Goal: Find specific page/section

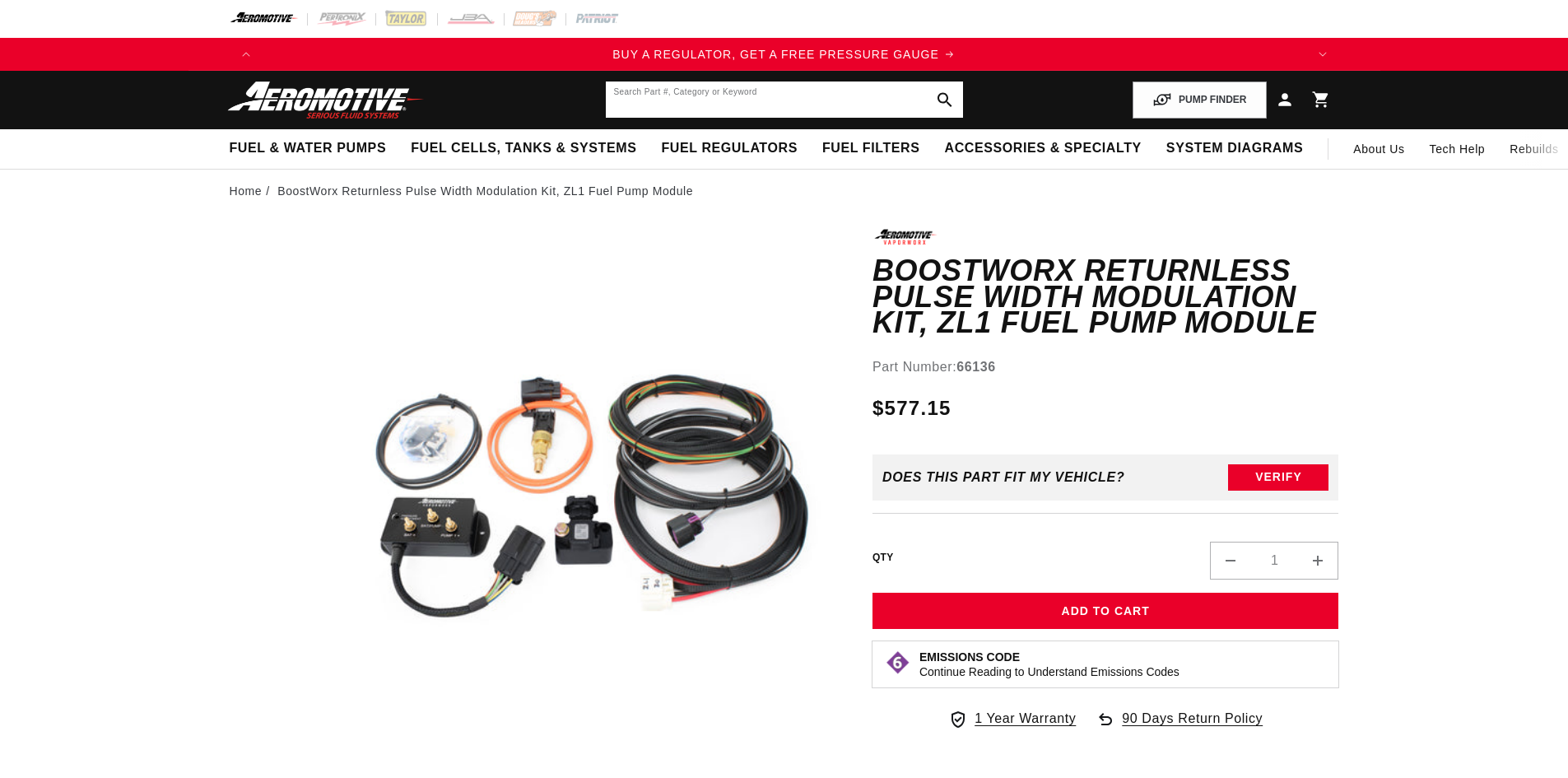
click at [677, 107] on input "text" at bounding box center [784, 100] width 358 height 36
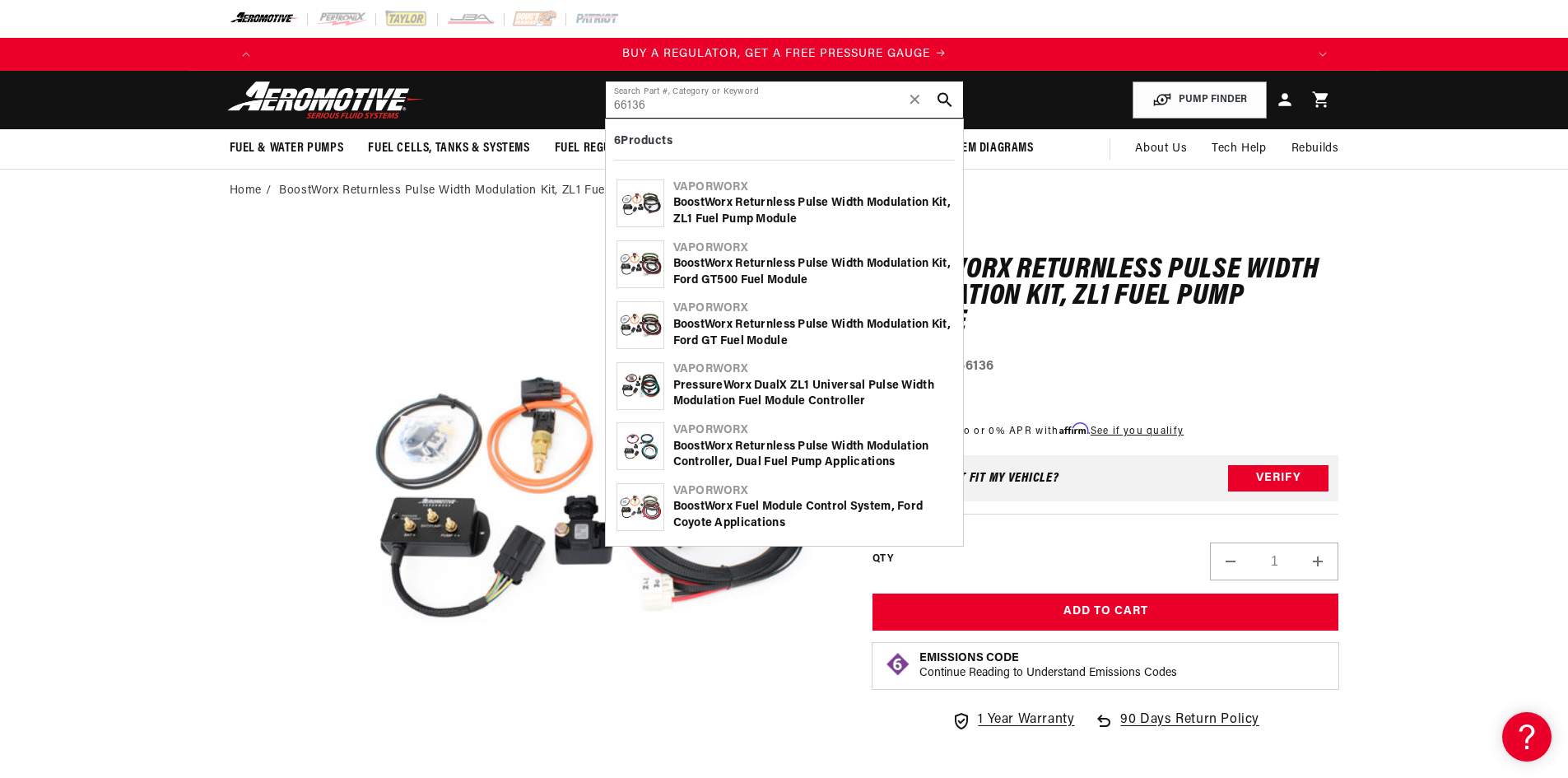
type input "66136"
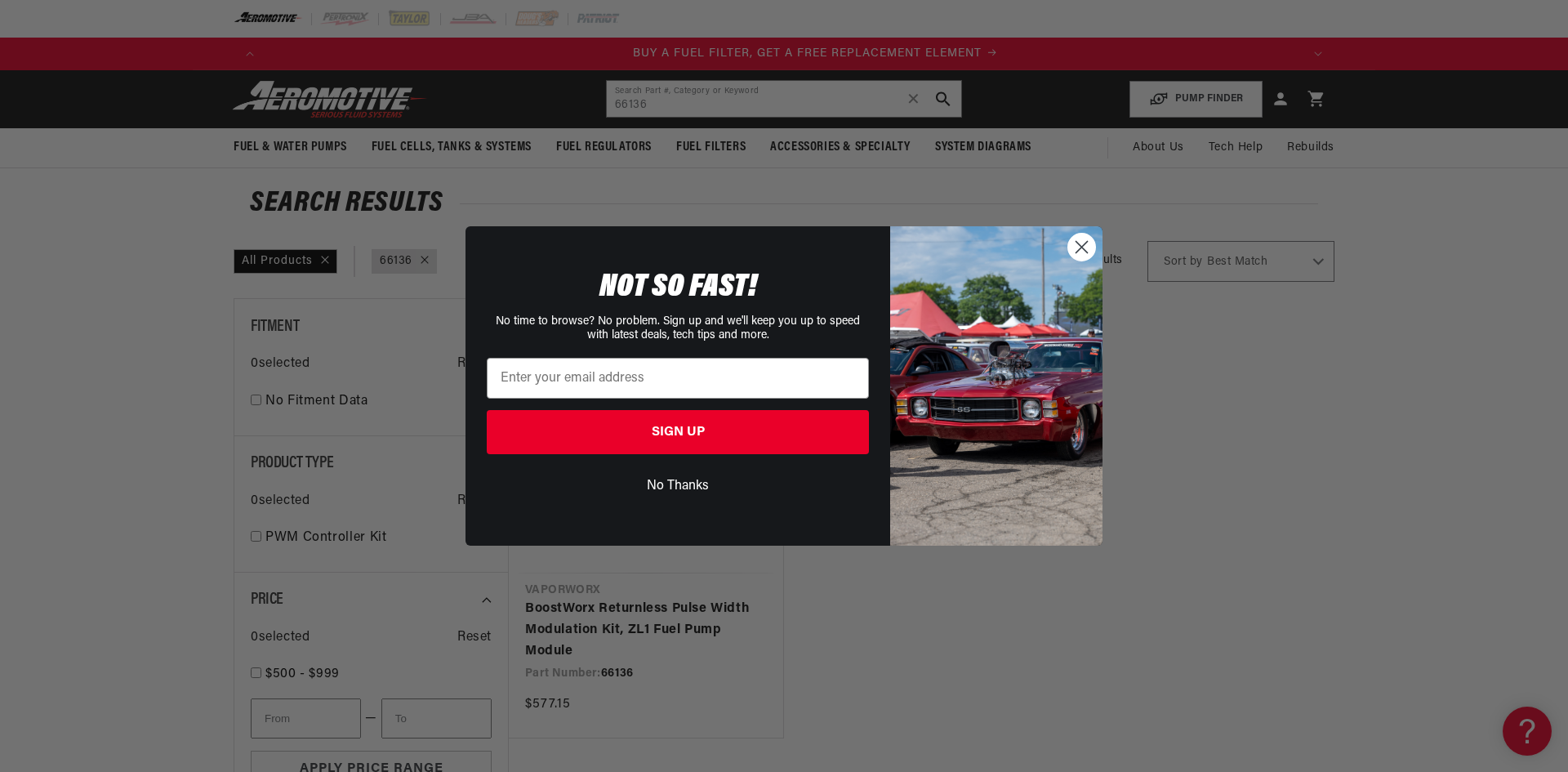
scroll to position [0, 1036]
